Goal: Information Seeking & Learning: Learn about a topic

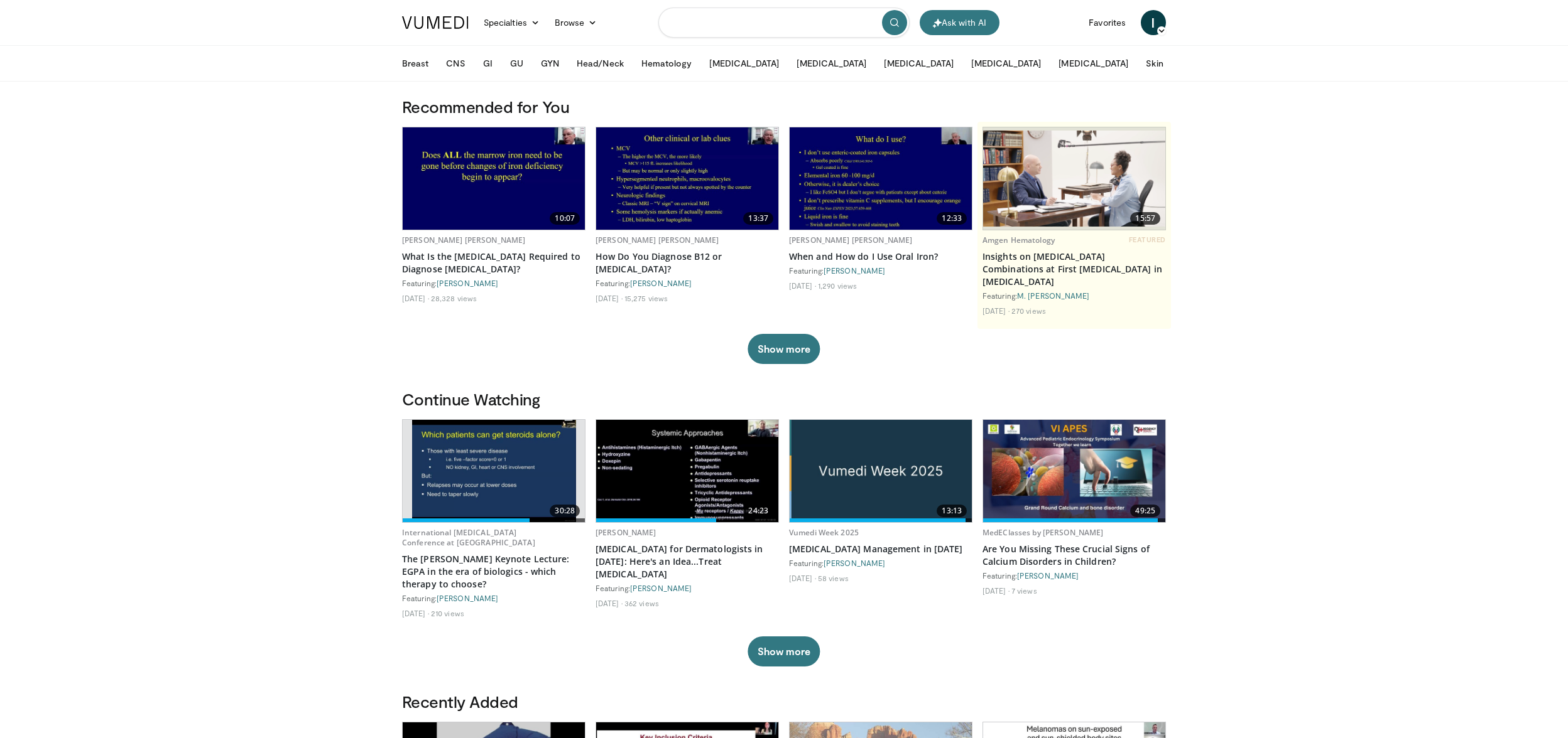
click at [707, 14] on input "Search topics, interventions" at bounding box center [784, 22] width 251 height 30
type input "******"
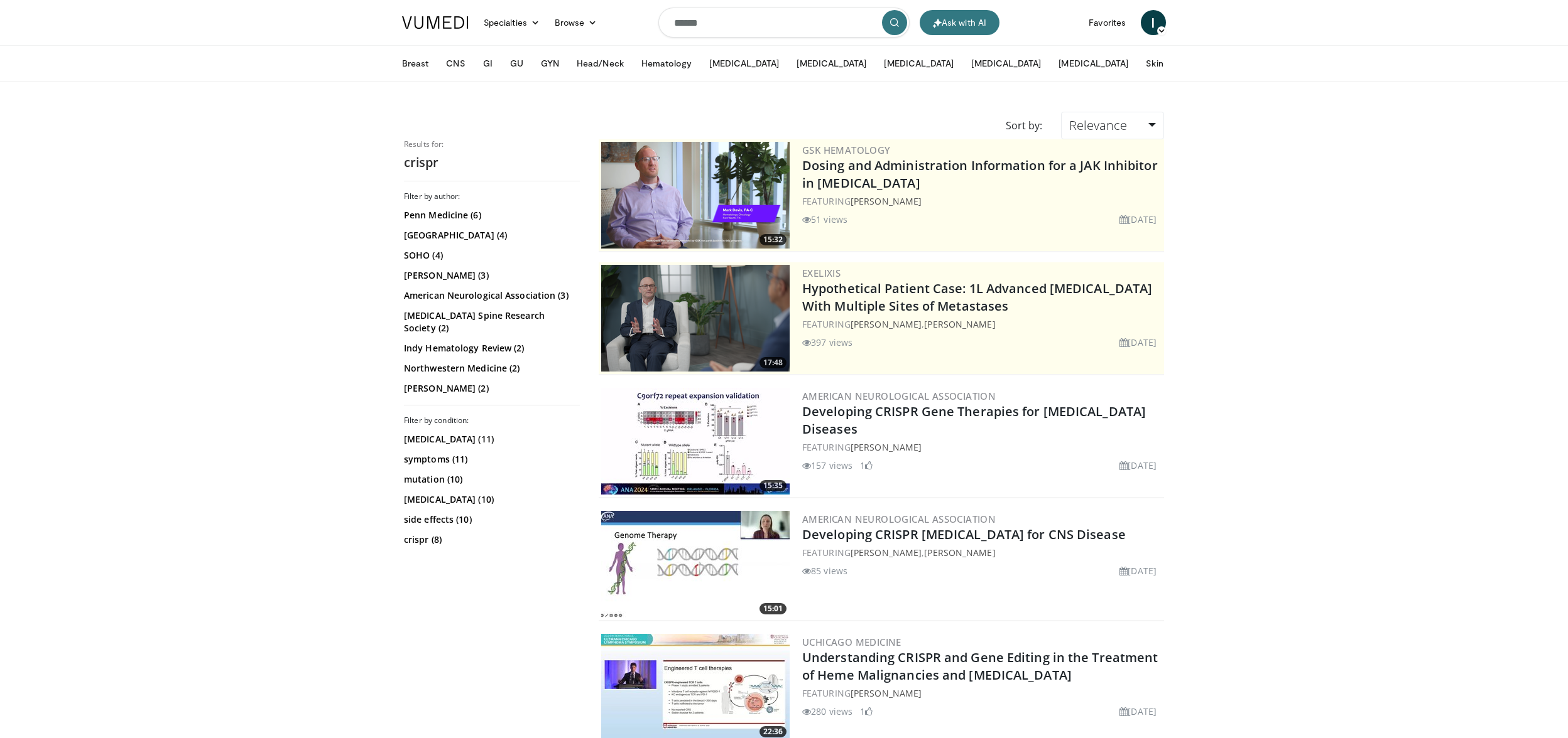
click at [713, 33] on input "******" at bounding box center [784, 22] width 251 height 30
type input "****"
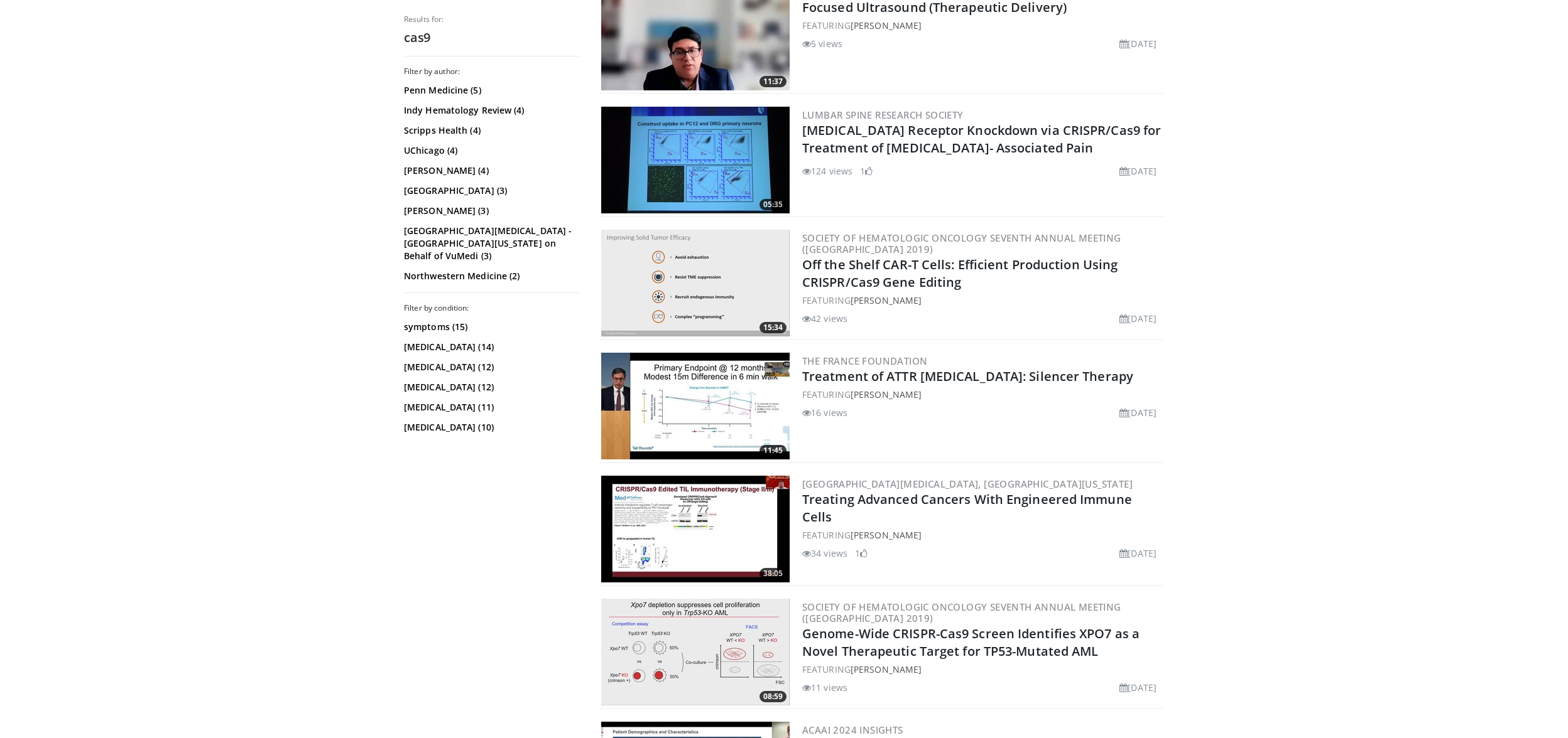
scroll to position [661, 0]
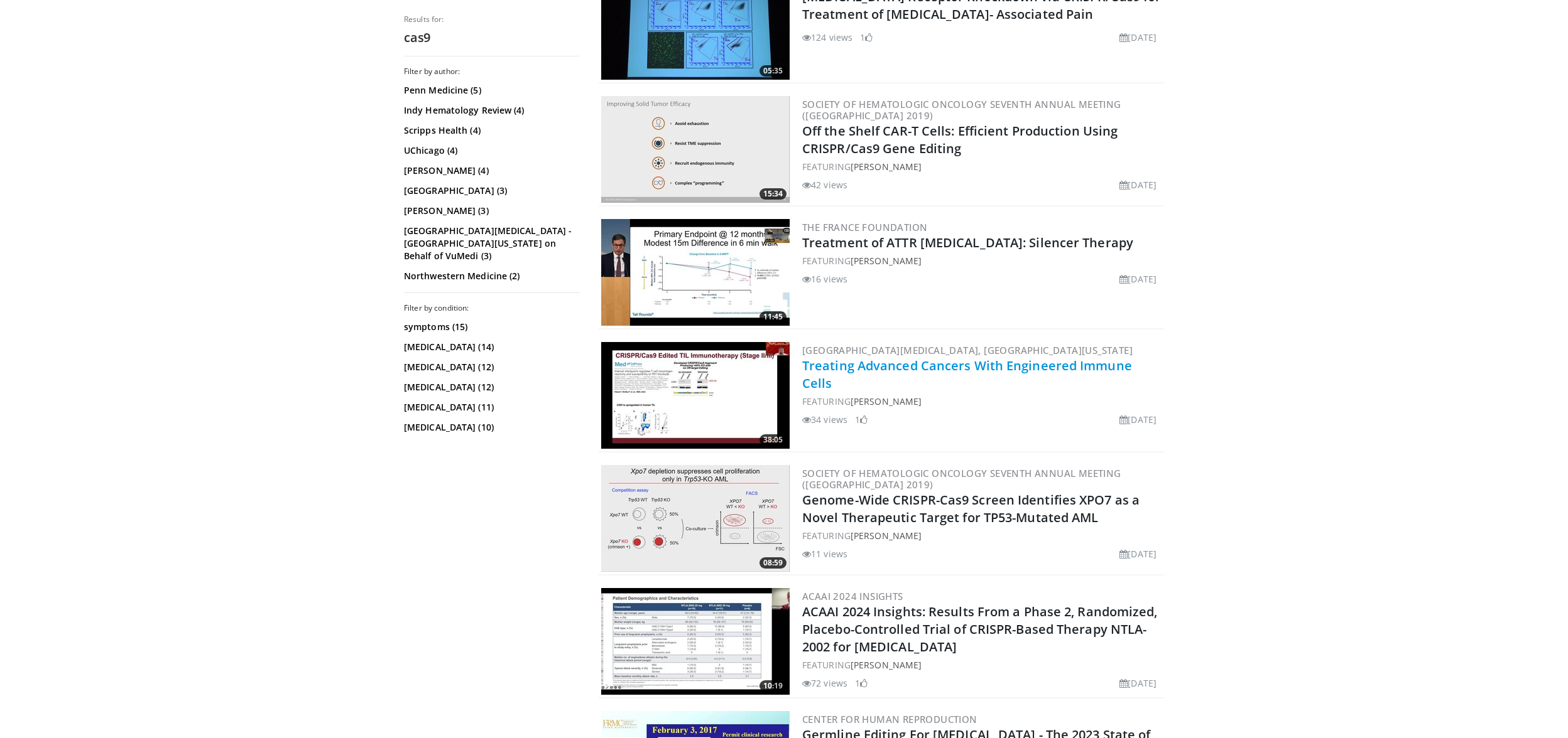
click at [1070, 365] on link "Treating Advanced Cancers With Engineered Immune Cells" at bounding box center [966, 374] width 330 height 34
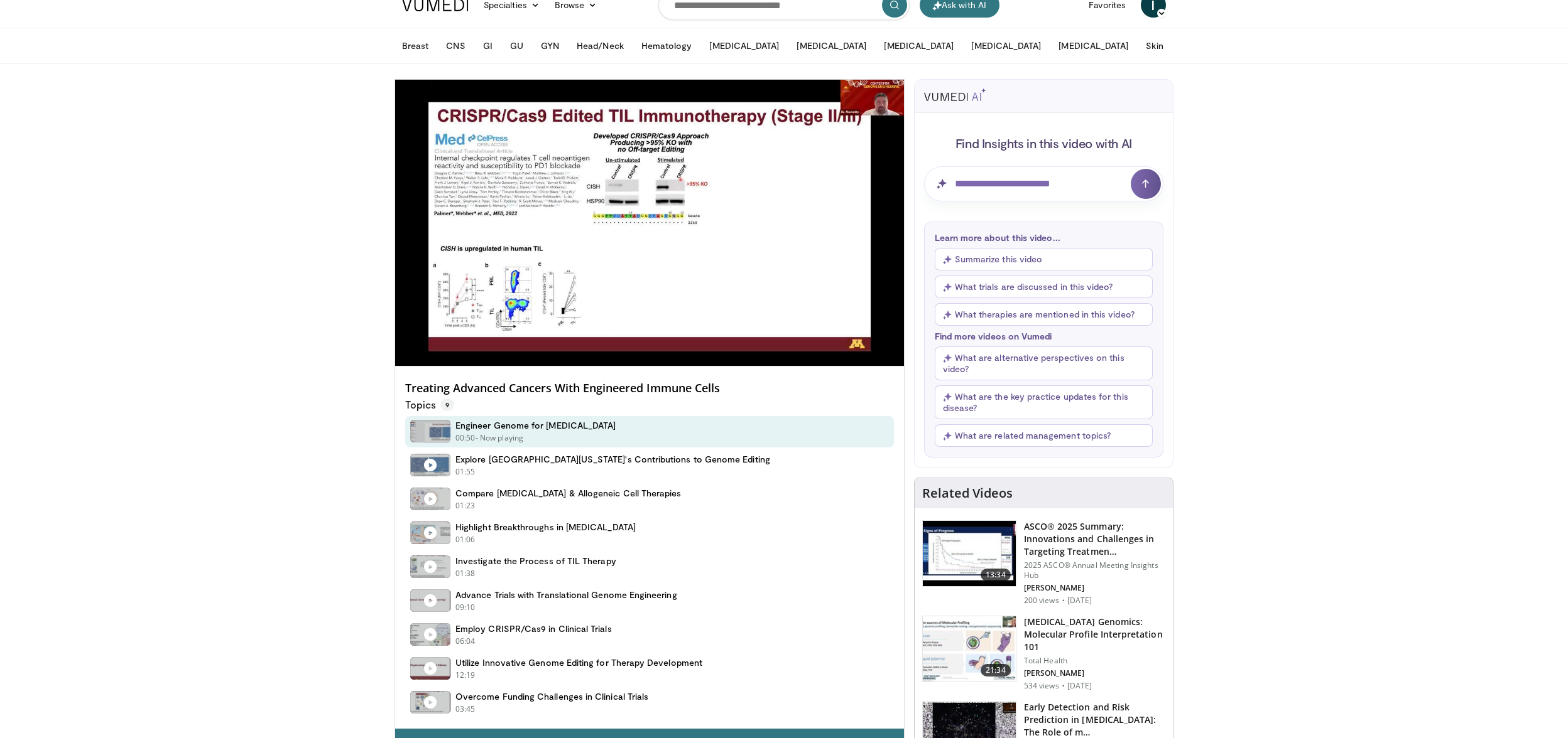
scroll to position [21, 0]
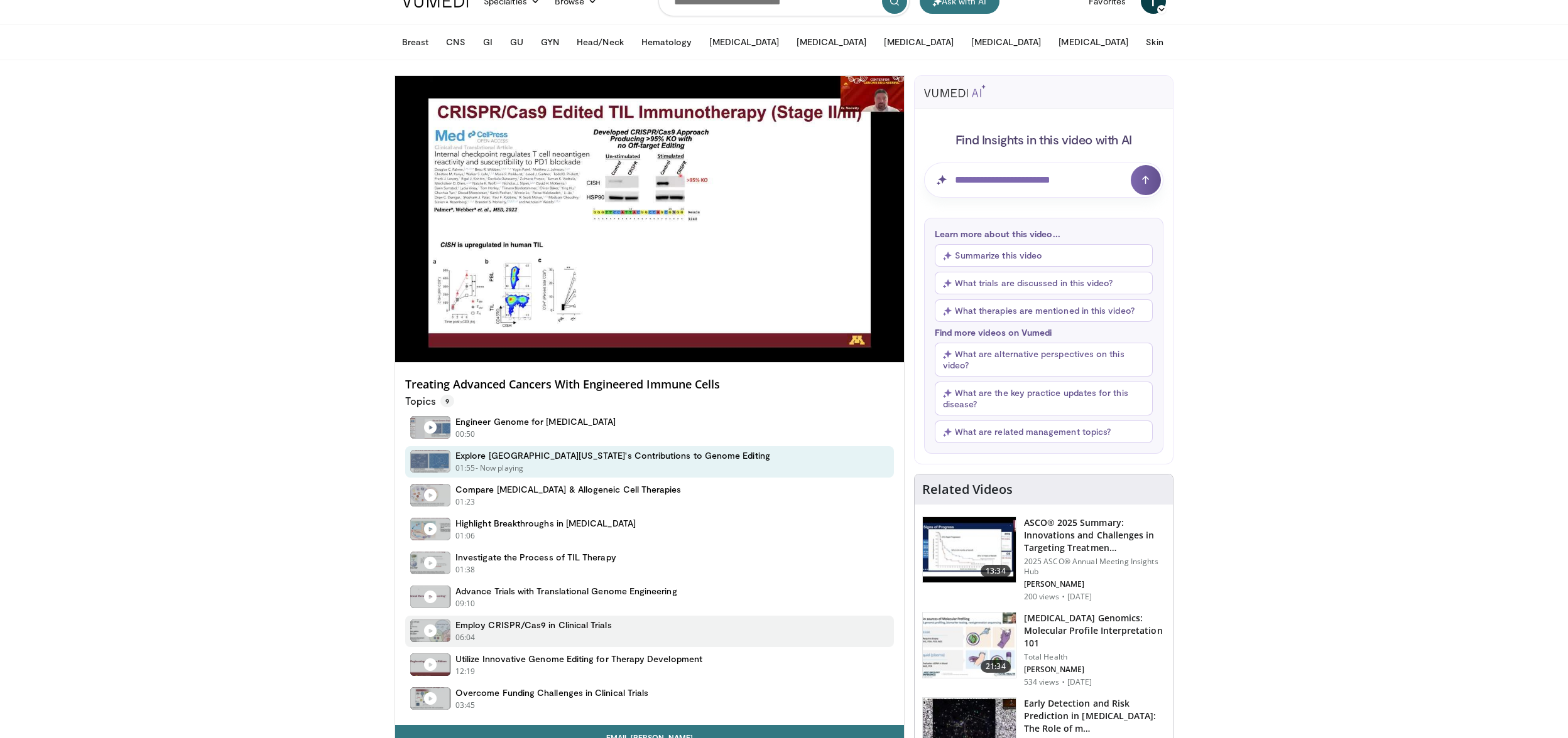
click at [490, 630] on div "Employ CRISPR/Cas9 in Clinical Trials 06:04 - Now playing" at bounding box center [534, 632] width 156 height 24
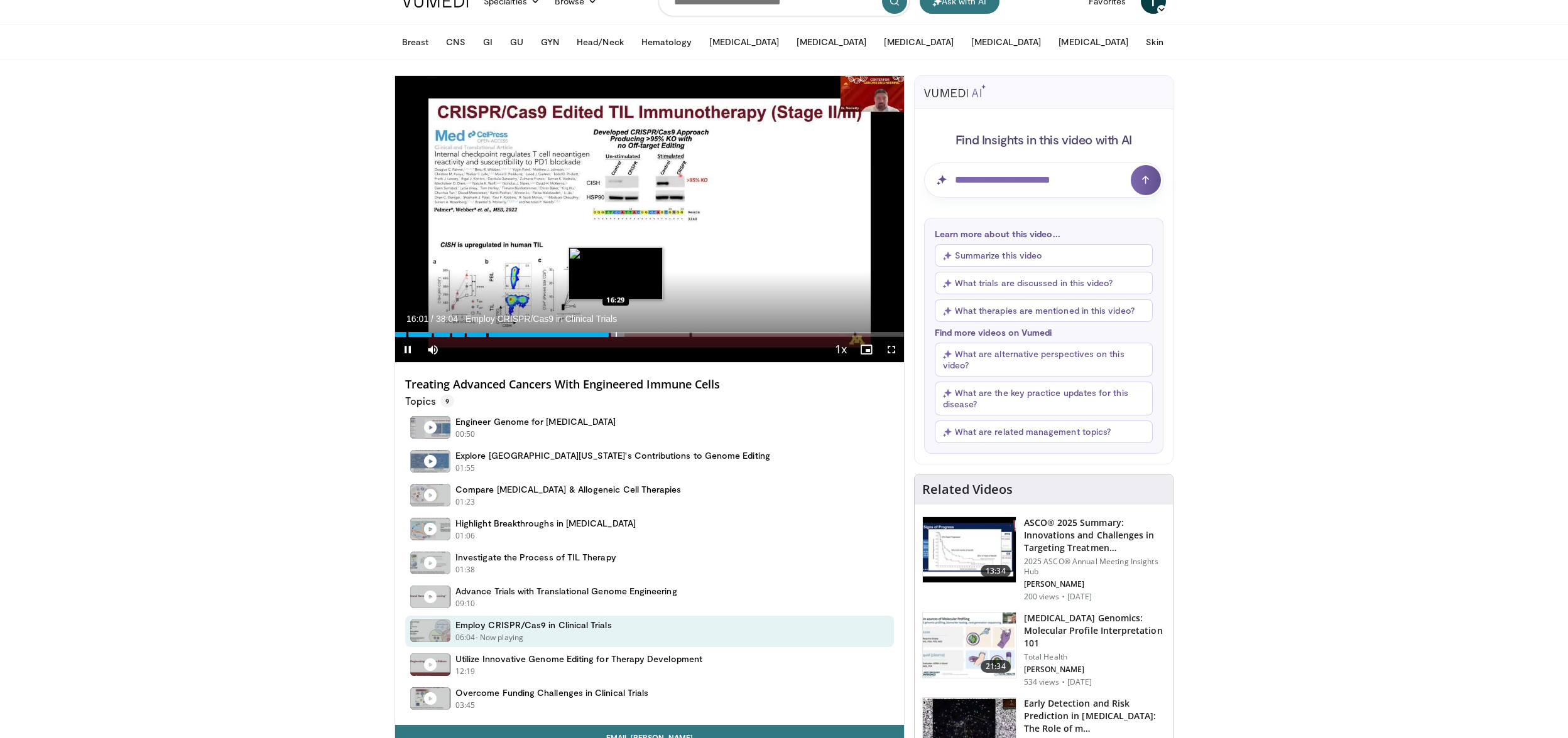
click at [616, 334] on div "Progress Bar" at bounding box center [616, 334] width 1 height 5
click at [625, 334] on div "Progress Bar" at bounding box center [625, 334] width 1 height 5
click at [635, 334] on div "Progress Bar" at bounding box center [635, 334] width 1 height 5
click at [642, 332] on div "Progress Bar" at bounding box center [642, 334] width 1 height 5
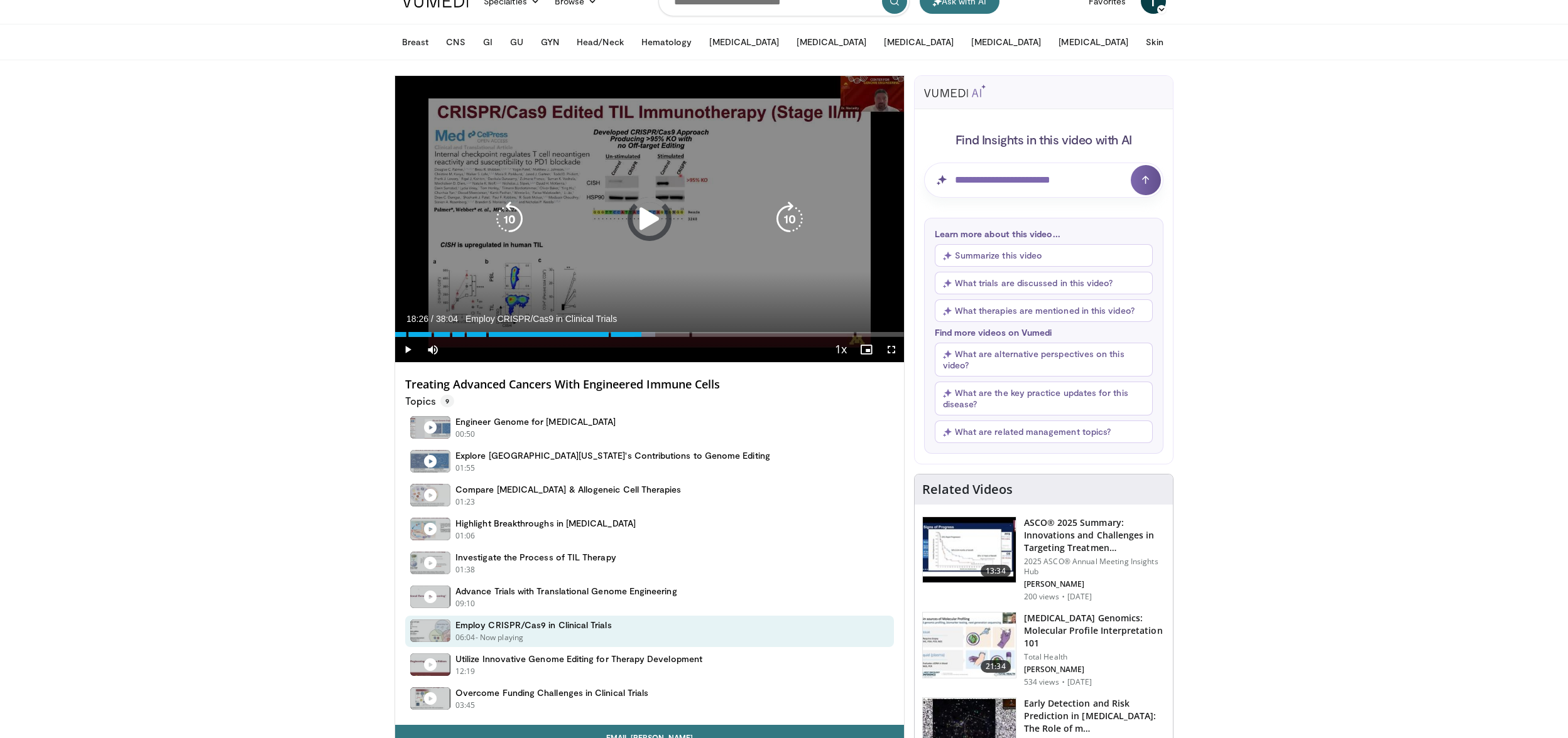
click at [653, 332] on div "Progress Bar" at bounding box center [644, 334] width 20 height 5
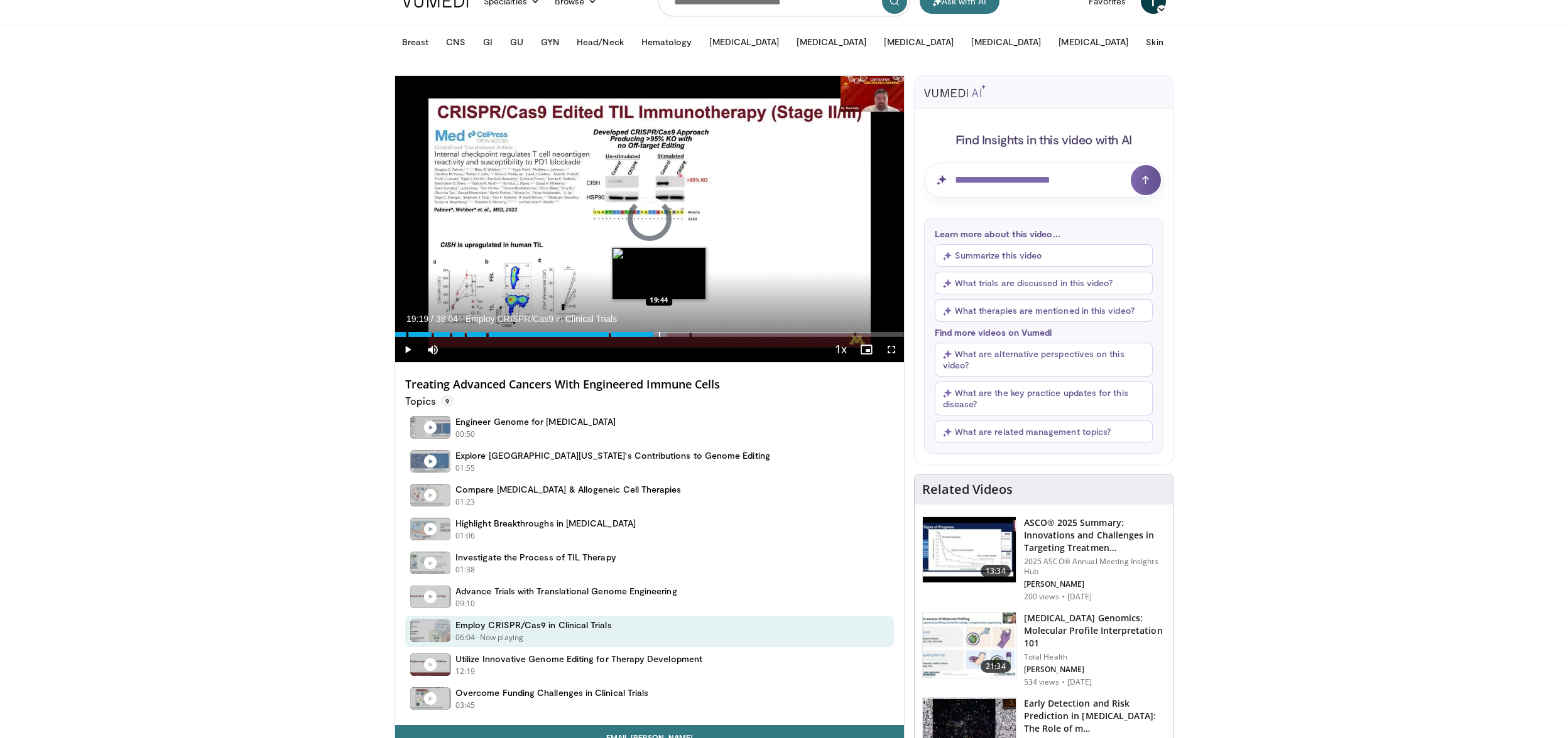
click at [658, 332] on div "Progress Bar" at bounding box center [658, 334] width 1 height 5
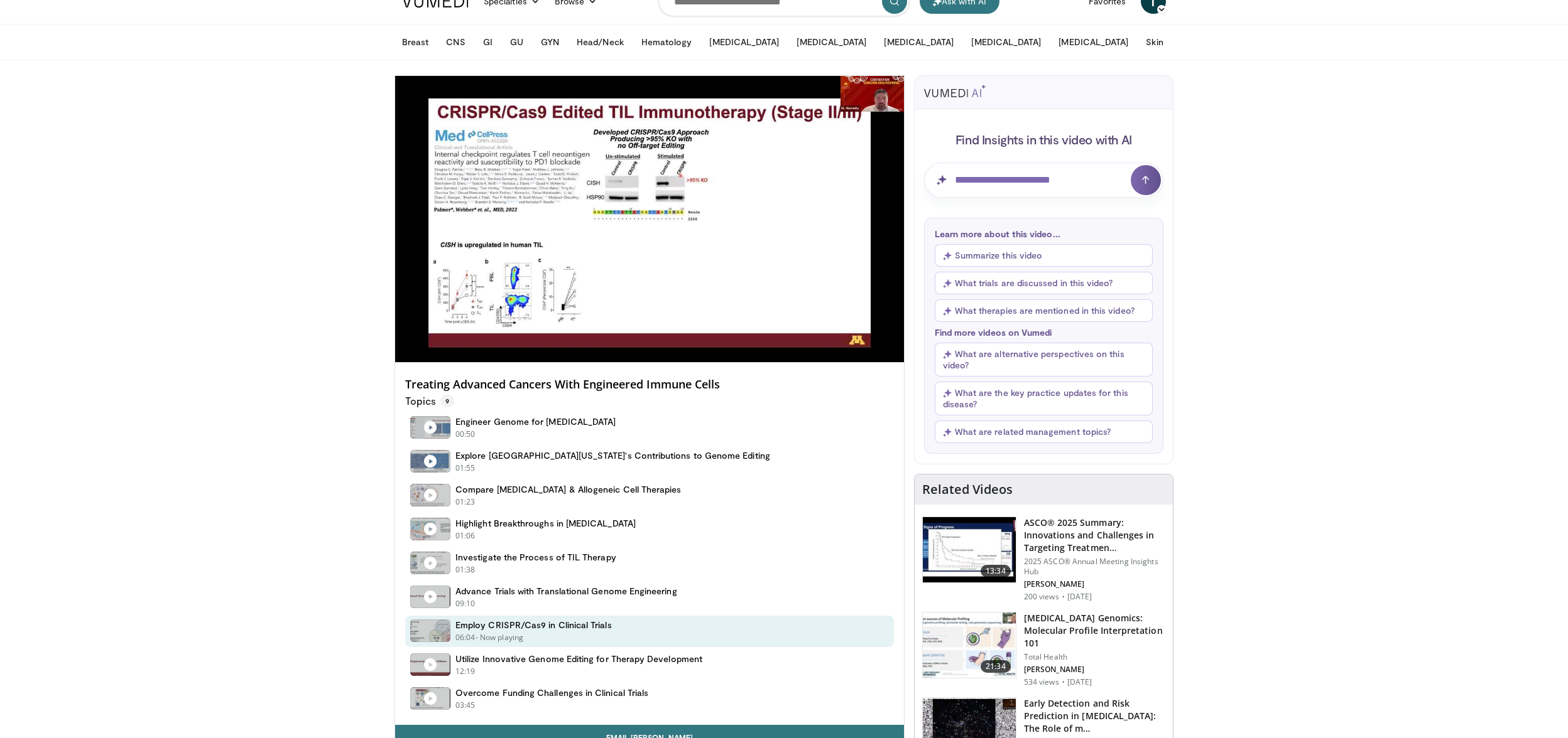
click at [667, 332] on div "10 seconds Tap to unmute" at bounding box center [649, 219] width 509 height 286
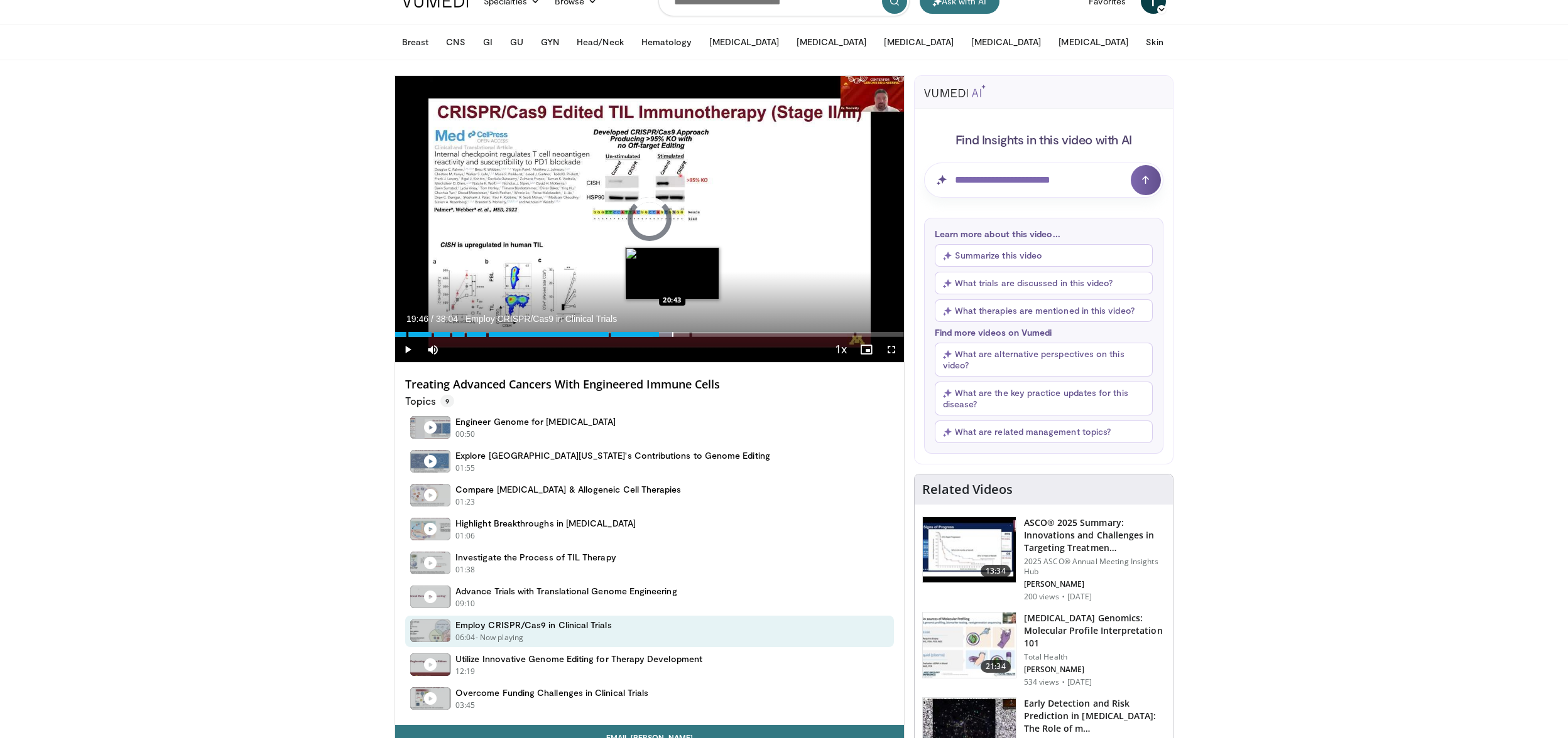
click at [672, 332] on div "Progress Bar" at bounding box center [672, 334] width 1 height 5
click at [683, 332] on div "Progress Bar" at bounding box center [683, 334] width 1 height 5
click at [691, 332] on div "Loaded : 59.02% 21:31 22:10" at bounding box center [649, 331] width 509 height 12
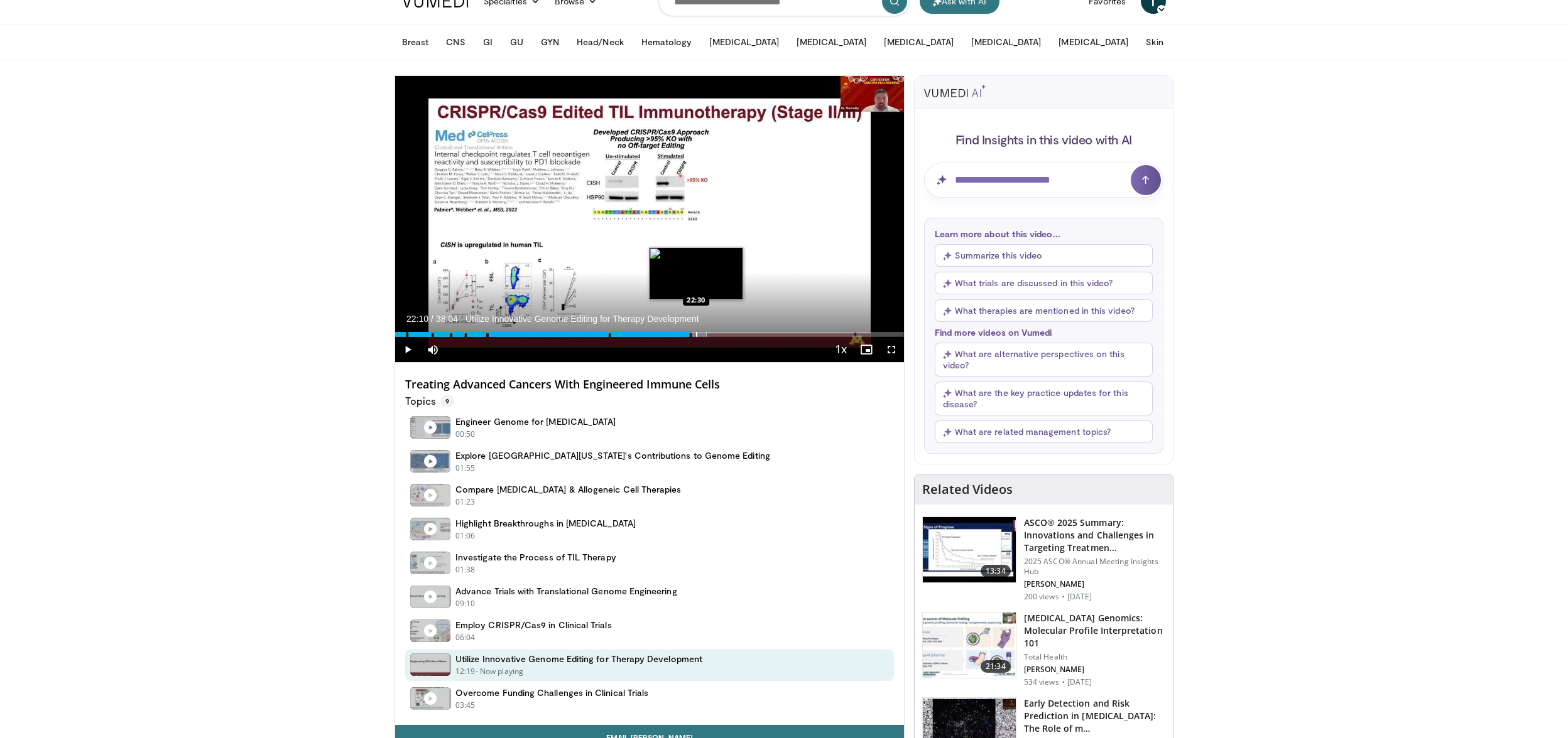
click at [696, 332] on div "Progress Bar" at bounding box center [696, 334] width 1 height 5
click at [705, 332] on div "Progress Bar" at bounding box center [705, 334] width 1 height 5
click at [714, 332] on div "Progress Bar" at bounding box center [714, 334] width 1 height 5
click at [723, 332] on div "Progress Bar" at bounding box center [723, 334] width 1 height 5
click at [728, 332] on div "Progress Bar" at bounding box center [728, 334] width 1 height 5
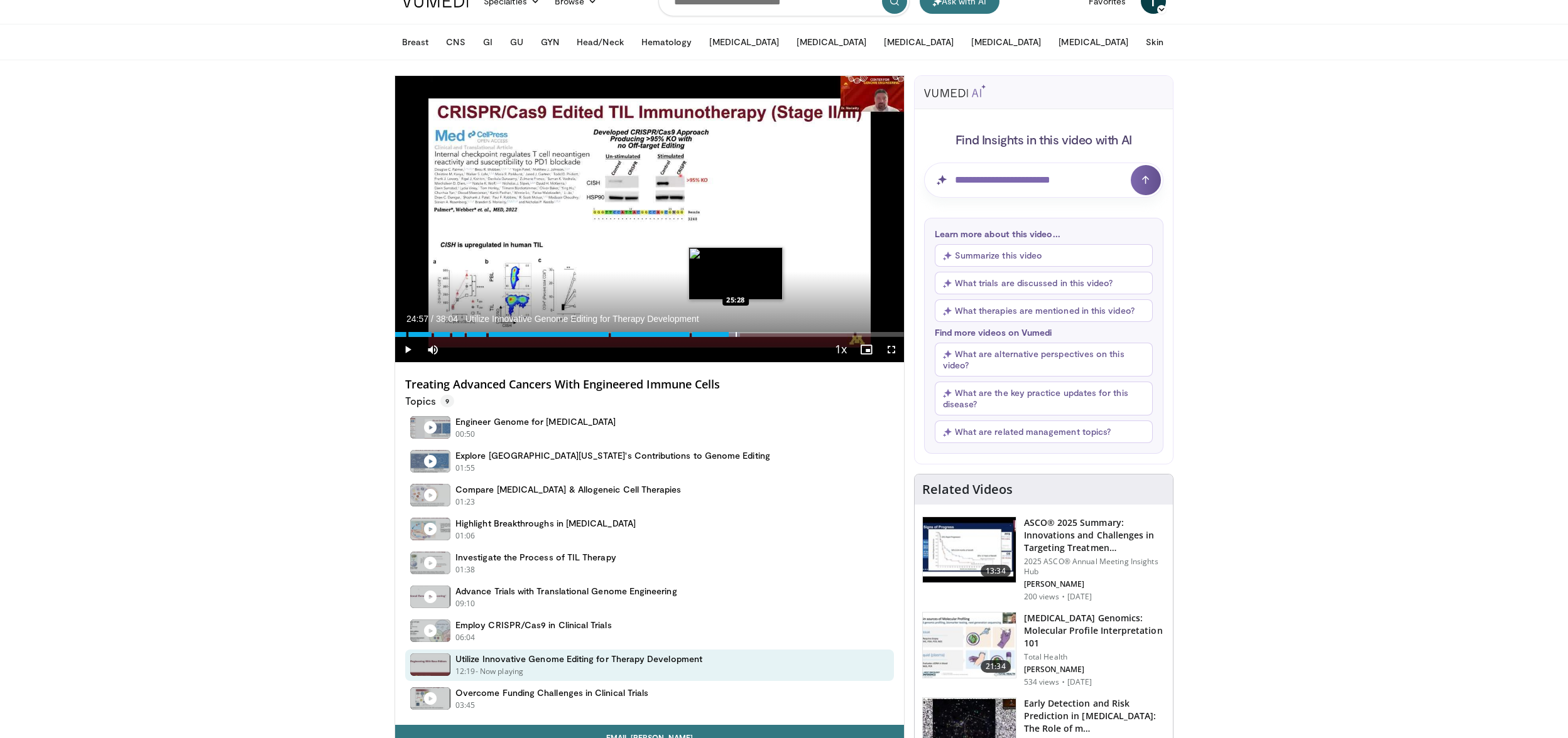
click at [736, 331] on div "Loaded : 67.86% 24:57 25:28" at bounding box center [649, 331] width 509 height 12
click at [744, 331] on div "Loaded : 0.00% 26:10 26:07" at bounding box center [649, 331] width 509 height 12
click at [755, 332] on div "Progress Bar" at bounding box center [755, 334] width 1 height 5
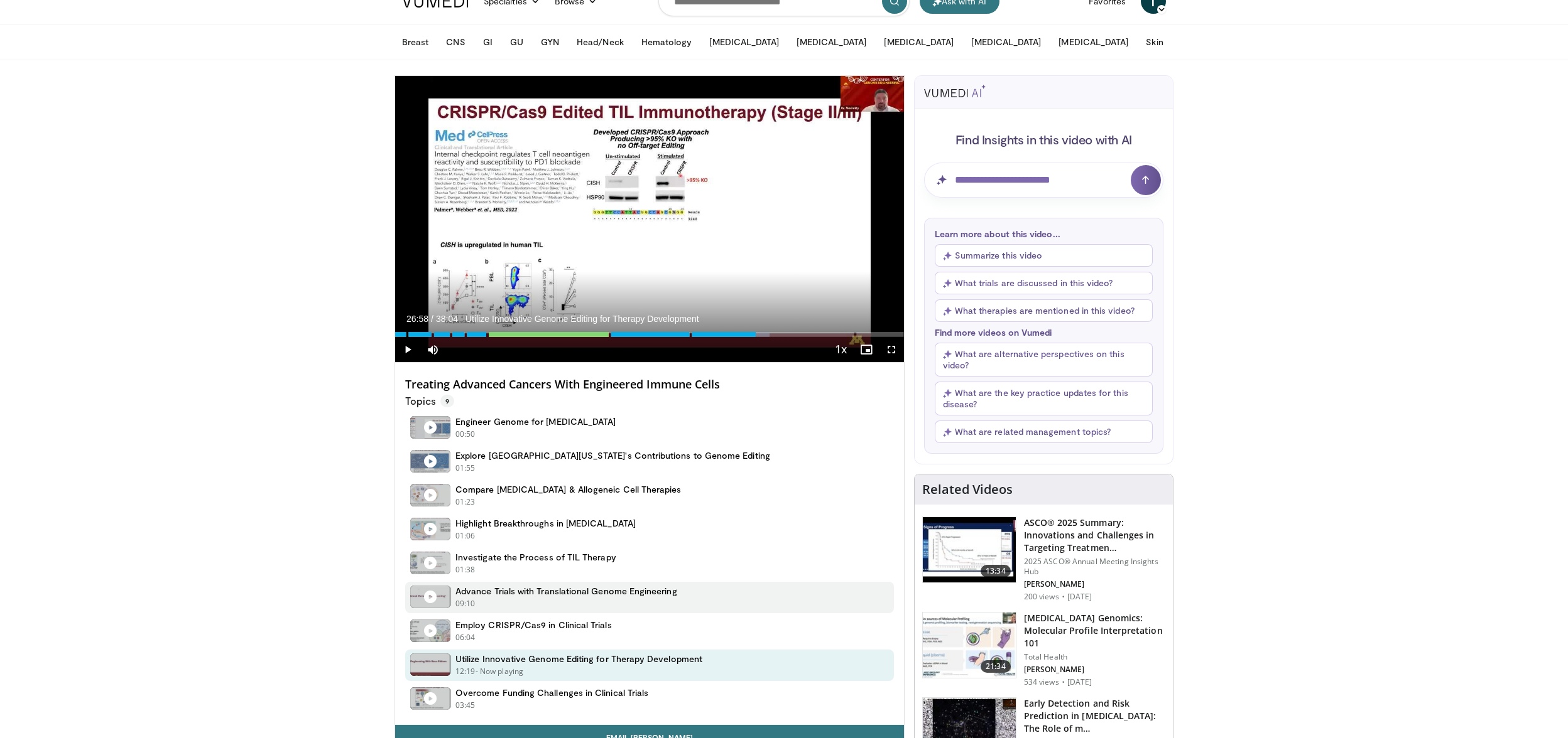
click at [540, 588] on h4 "Advance Trials with Translational Genome Engineering" at bounding box center [566, 591] width 221 height 11
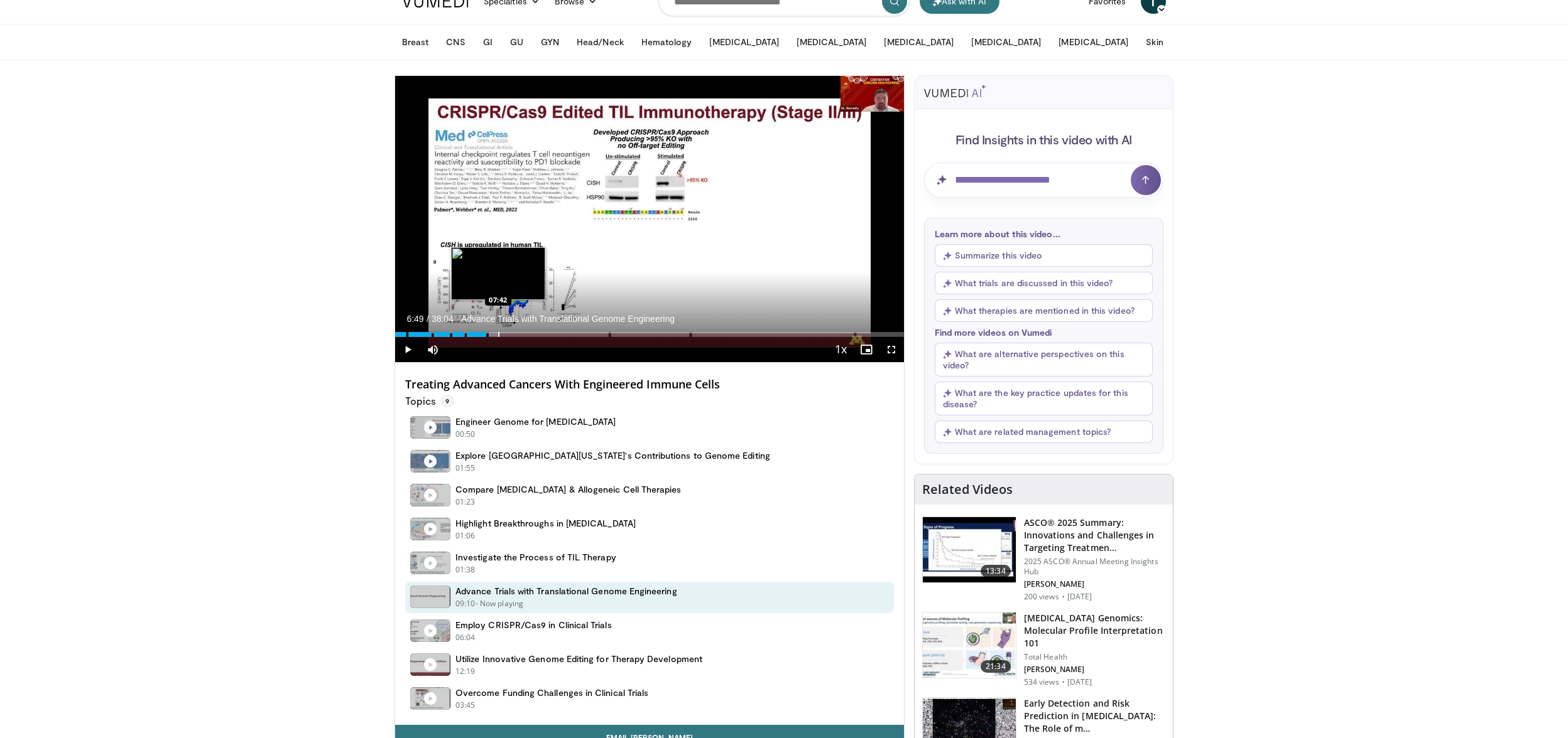
click at [498, 332] on div "Progress Bar" at bounding box center [498, 334] width 1 height 5
click at [508, 332] on div "Progress Bar" at bounding box center [508, 334] width 1 height 5
click at [523, 332] on div "Progress Bar" at bounding box center [523, 334] width 1 height 5
click at [534, 333] on div "Progress Bar" at bounding box center [534, 334] width 1 height 5
click at [543, 333] on div "Progress Bar" at bounding box center [543, 334] width 1 height 5
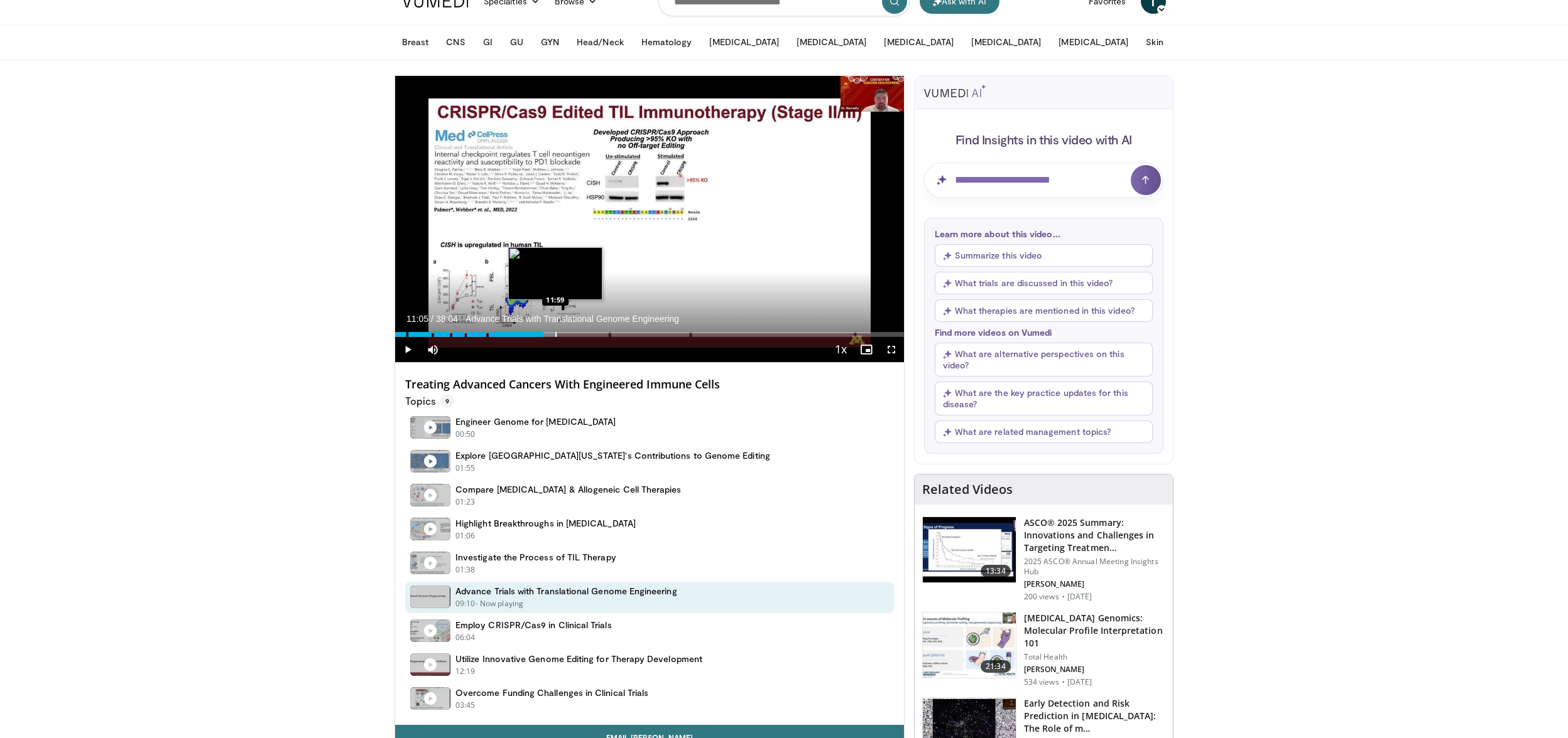
click at [555, 333] on div "Progress Bar" at bounding box center [555, 334] width 1 height 5
click at [563, 333] on div "Progress Bar" at bounding box center [563, 334] width 1 height 5
click at [575, 331] on div "Loaded : 35.85% 12:32 13:29" at bounding box center [649, 331] width 509 height 12
click at [585, 332] on div "Progress Bar" at bounding box center [585, 334] width 1 height 5
click at [595, 332] on div "Progress Bar" at bounding box center [595, 334] width 1 height 5
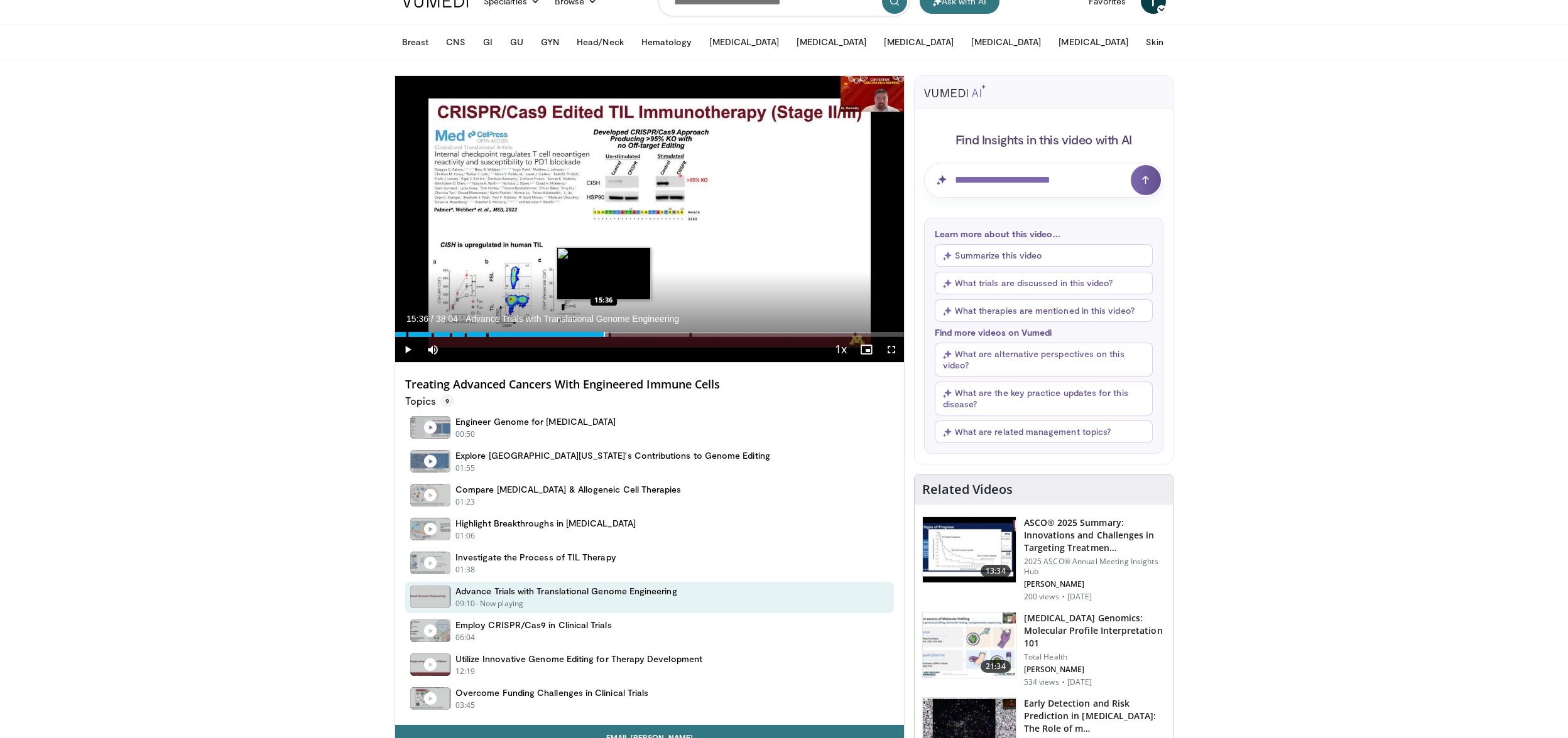
click at [604, 332] on div "Progress Bar" at bounding box center [604, 334] width 1 height 5
click at [626, 332] on div "Progress Bar" at bounding box center [626, 334] width 1 height 5
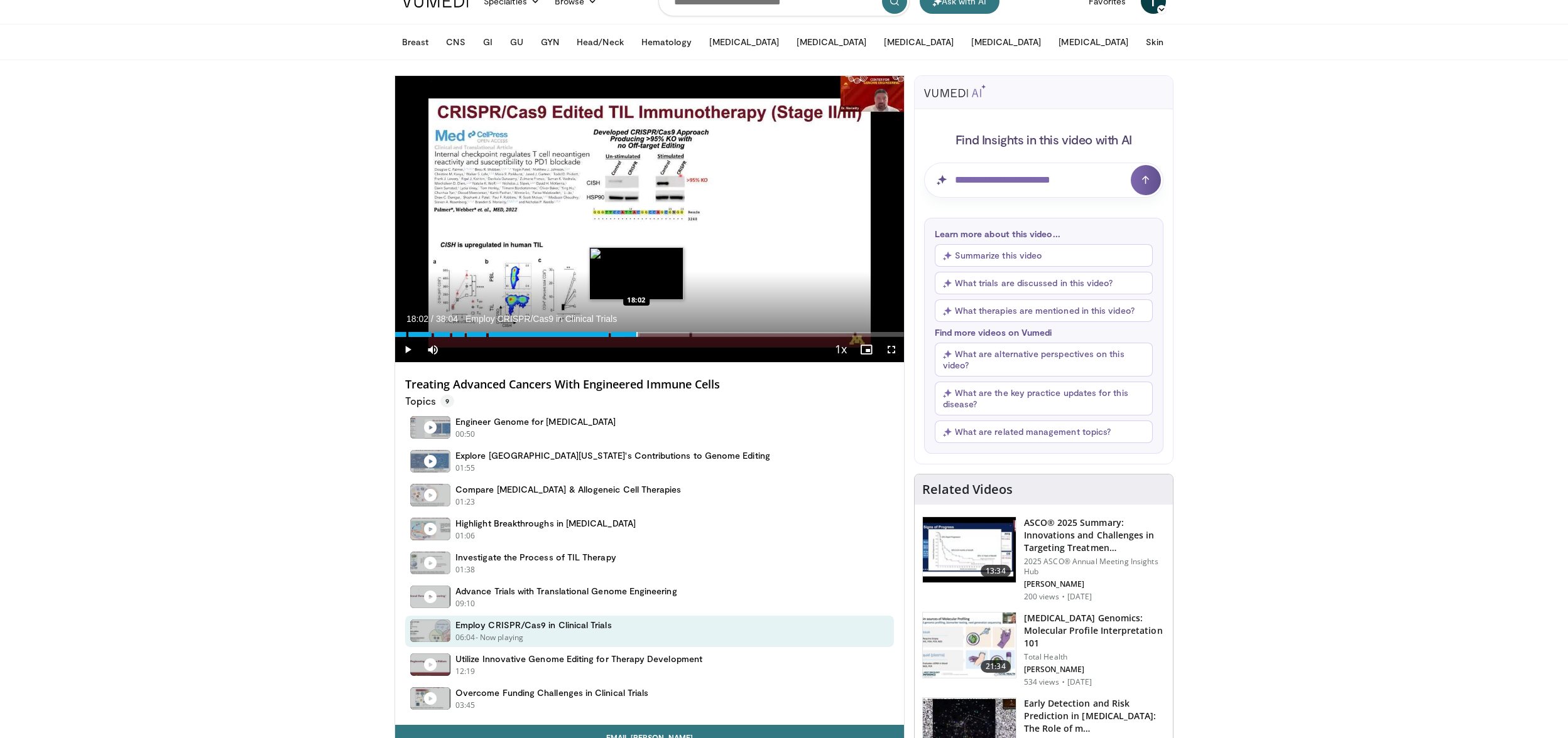
click at [636, 333] on div "Progress Bar" at bounding box center [636, 334] width 1 height 5
click at [645, 333] on div "Progress Bar" at bounding box center [645, 334] width 1 height 5
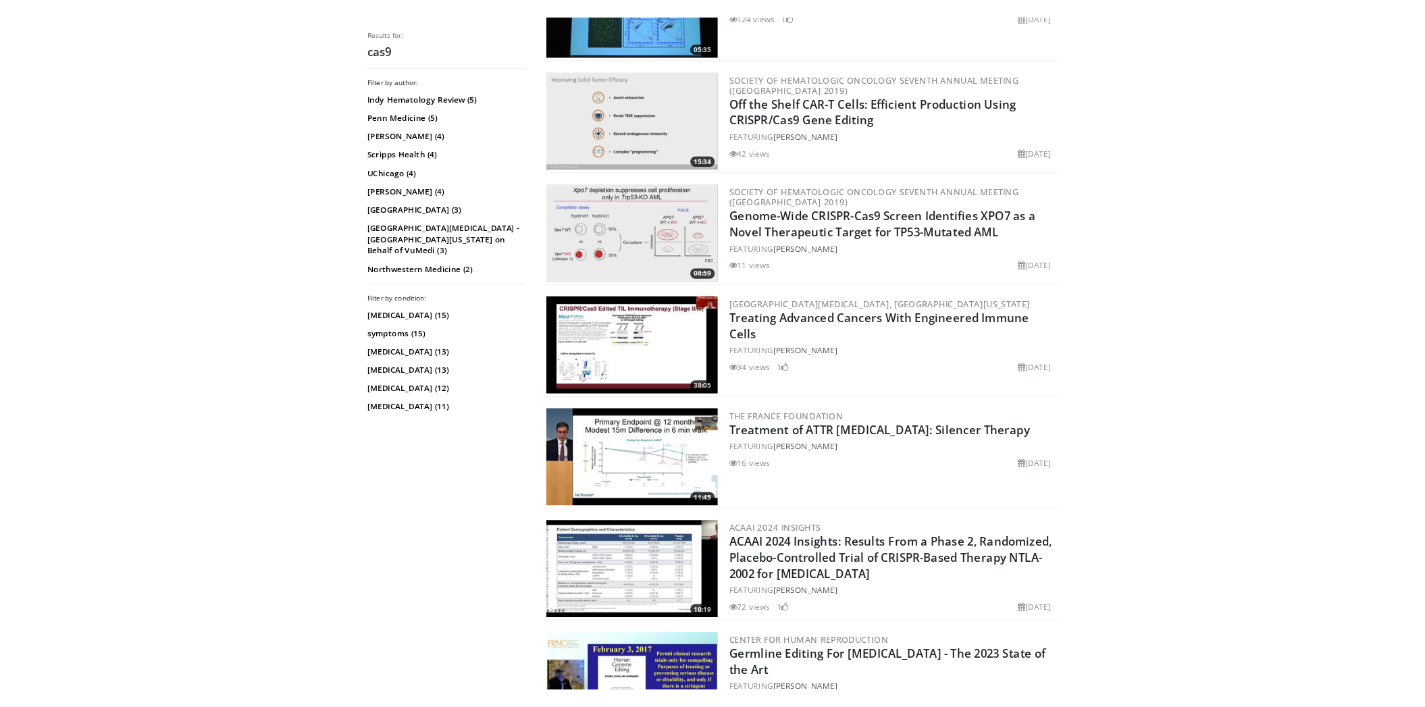
scroll to position [711, 0]
